Goal: Task Accomplishment & Management: Complete application form

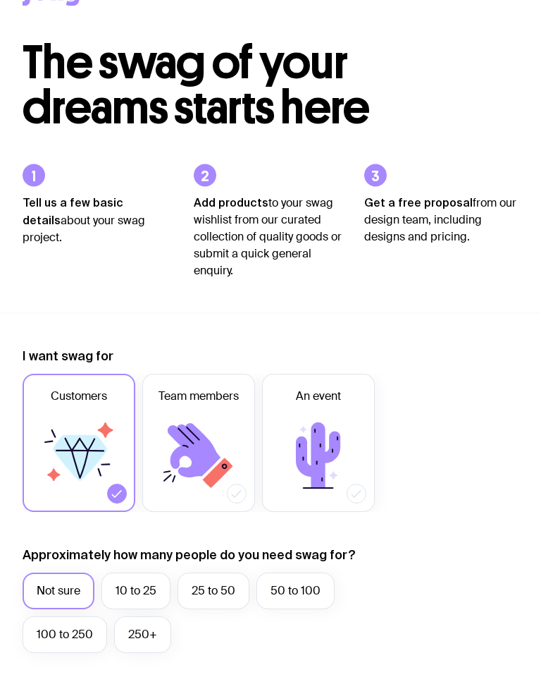
scroll to position [46, 0]
click at [342, 463] on icon at bounding box center [318, 456] width 85 height 85
click at [0, 0] on input "An event" at bounding box center [0, 0] width 0 height 0
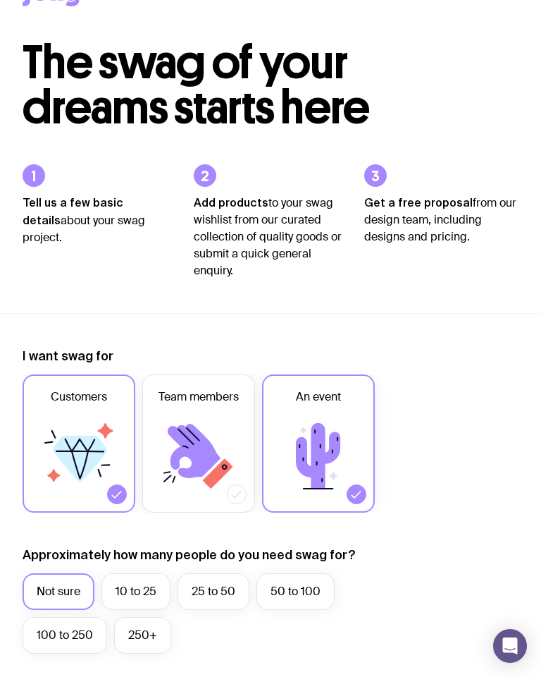
click at [328, 453] on icon at bounding box center [318, 456] width 44 height 66
click at [0, 0] on input "An event" at bounding box center [0, 0] width 0 height 0
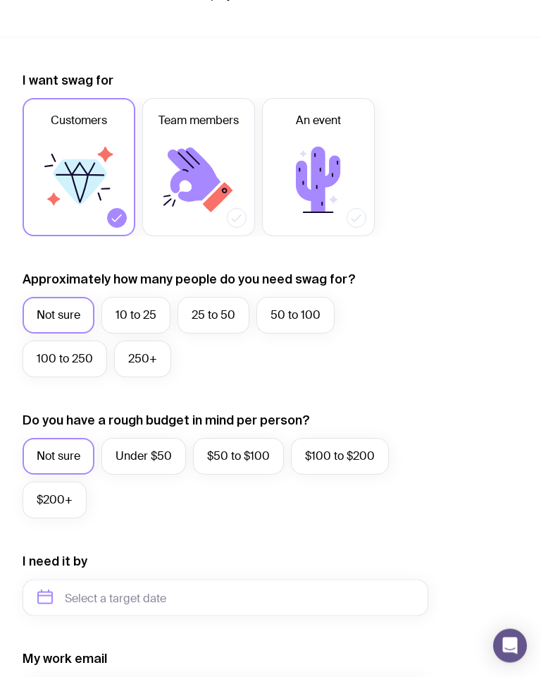
scroll to position [352, 0]
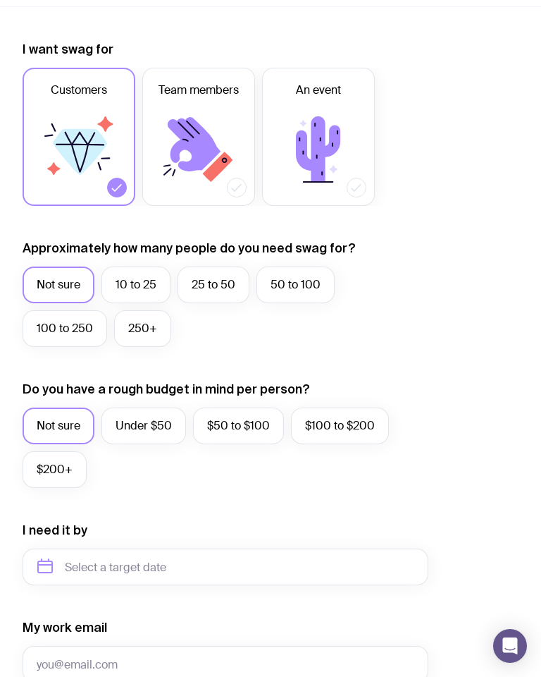
click at [148, 431] on label "Under $50" at bounding box center [144, 425] width 85 height 37
click at [0, 0] on input "Under $50" at bounding box center [0, 0] width 0 height 0
click at [66, 428] on label "Not sure" at bounding box center [59, 425] width 72 height 37
click at [0, 0] on input "Not sure" at bounding box center [0, 0] width 0 height 0
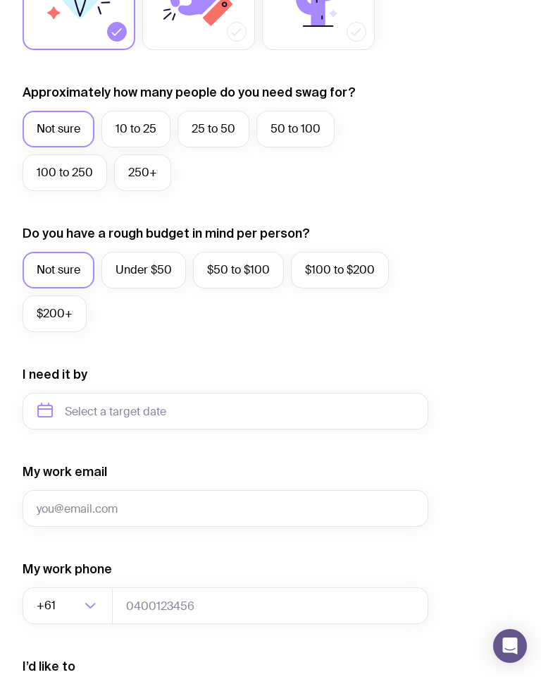
scroll to position [525, 0]
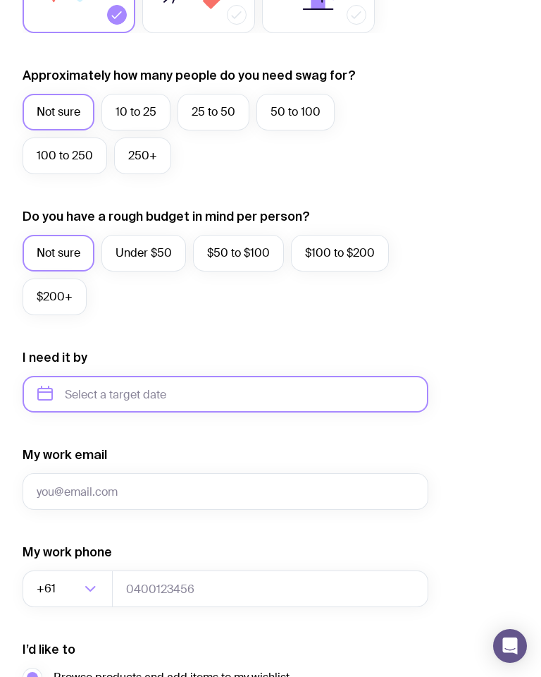
click at [242, 394] on input "text" at bounding box center [226, 394] width 406 height 37
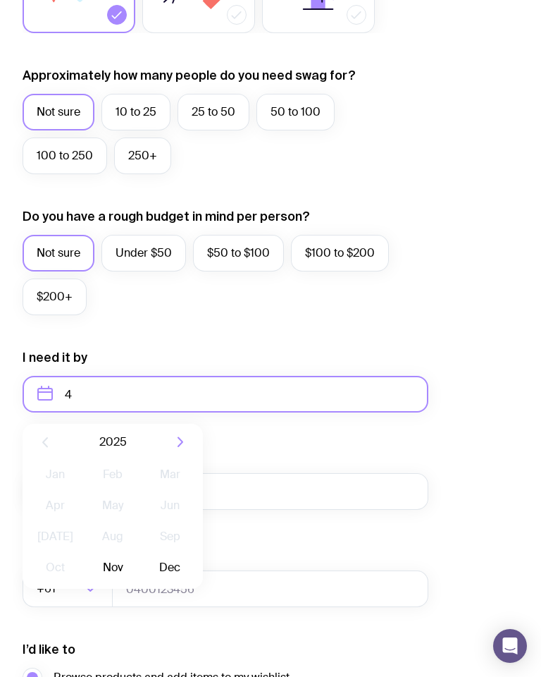
type input "4"
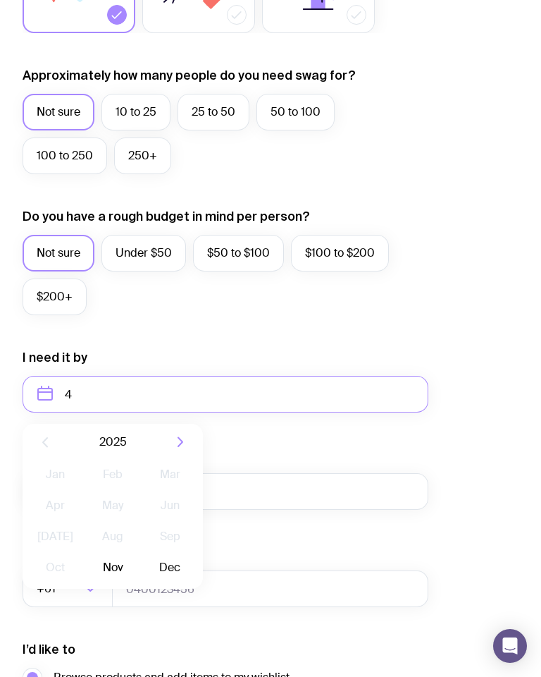
click at [509, 365] on div "I want swag for Customers Team members An event Approximately how many people d…" at bounding box center [271, 328] width 496 height 921
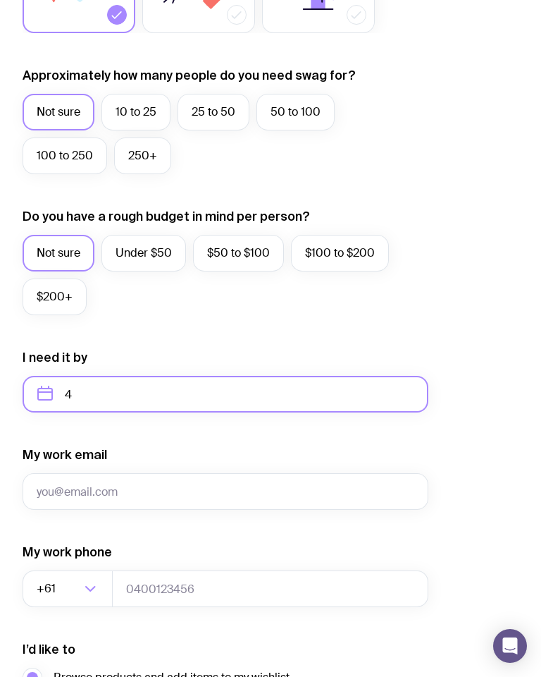
click at [381, 400] on input "4" at bounding box center [226, 394] width 406 height 37
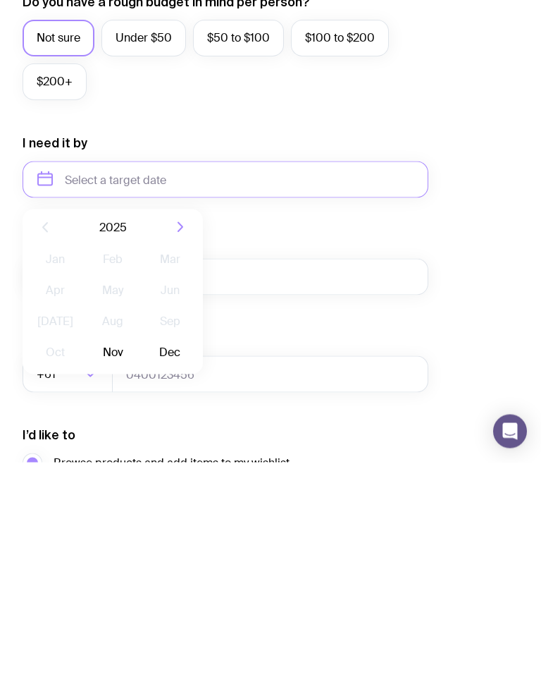
click at [479, 347] on div "I want swag for Customers Team members An event Approximately how many people d…" at bounding box center [271, 328] width 496 height 921
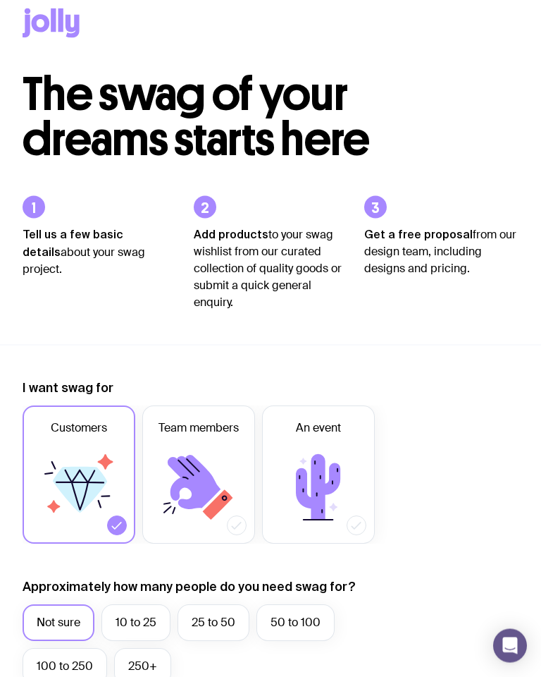
scroll to position [0, 0]
